Goal: Complete application form

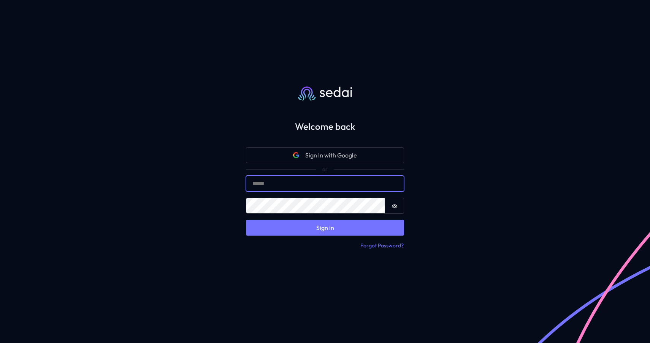
click at [285, 187] on input "Email" at bounding box center [325, 184] width 158 height 16
type input "**********"
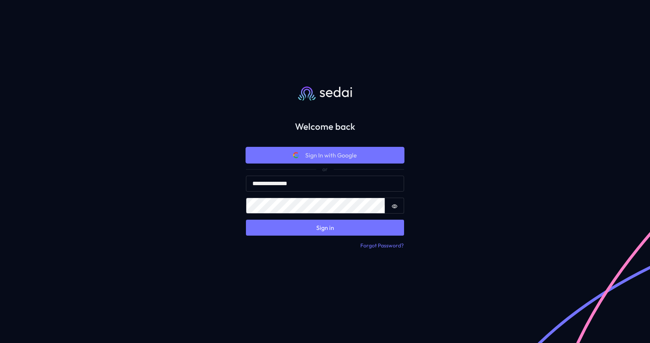
click at [316, 158] on span "Sign In with Google" at bounding box center [331, 155] width 52 height 9
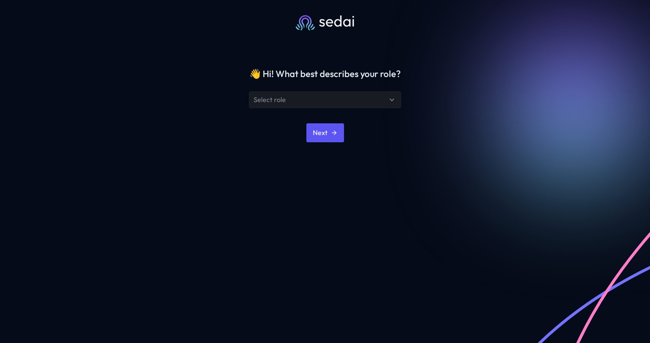
click at [348, 107] on div "Select role" at bounding box center [325, 100] width 152 height 17
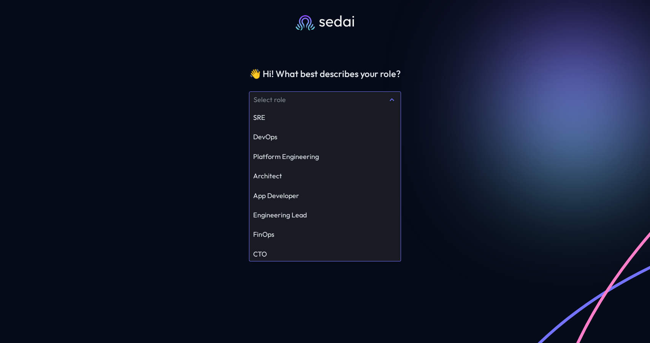
click at [350, 102] on div "Select role" at bounding box center [320, 99] width 134 height 9
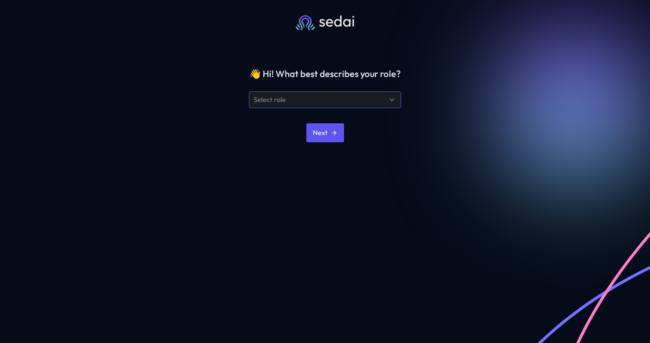
click at [350, 102] on div "Select role" at bounding box center [320, 99] width 134 height 9
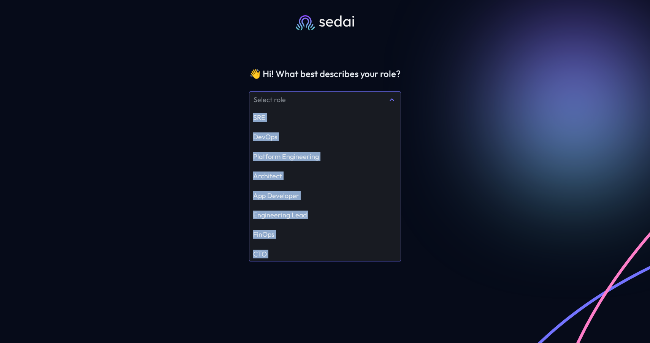
click at [449, 194] on div "👋 Hi ! What best describes your role? Select role SRE DevOps Platform Engineeri…" at bounding box center [325, 171] width 650 height 343
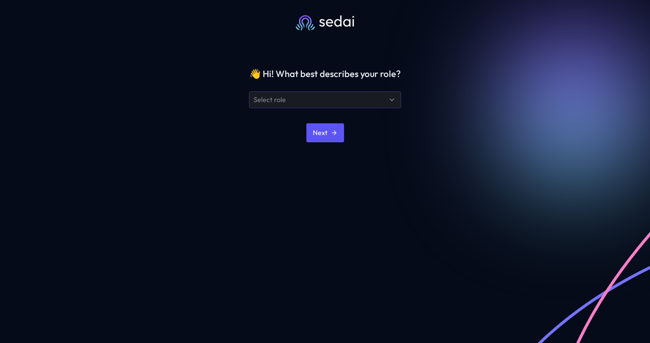
click at [371, 103] on div "Select role" at bounding box center [320, 99] width 134 height 9
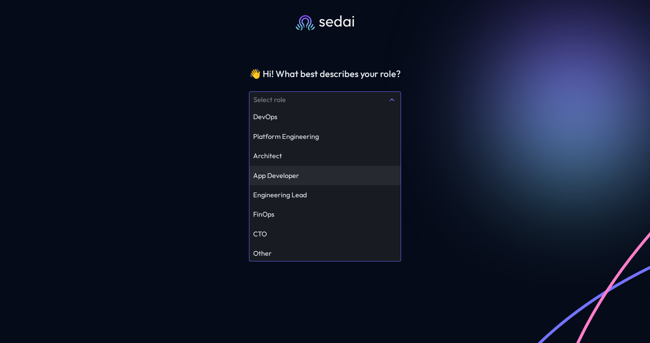
scroll to position [22, 0]
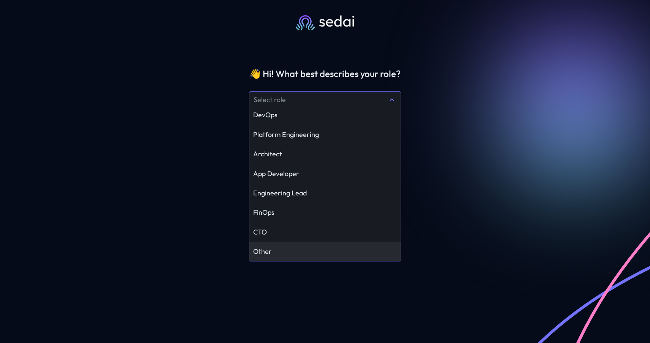
click at [291, 247] on div "Other" at bounding box center [325, 251] width 144 height 9
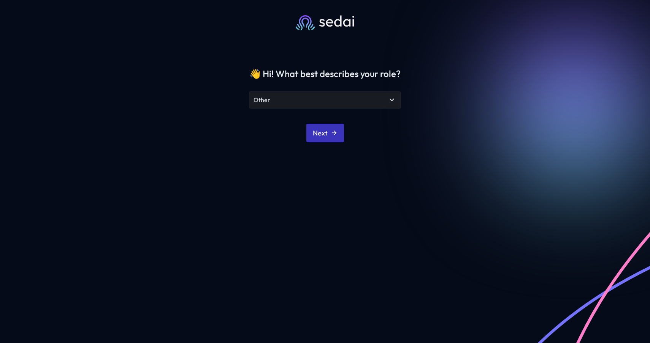
click at [330, 139] on button "Next" at bounding box center [325, 133] width 38 height 19
